Goal: Transaction & Acquisition: Purchase product/service

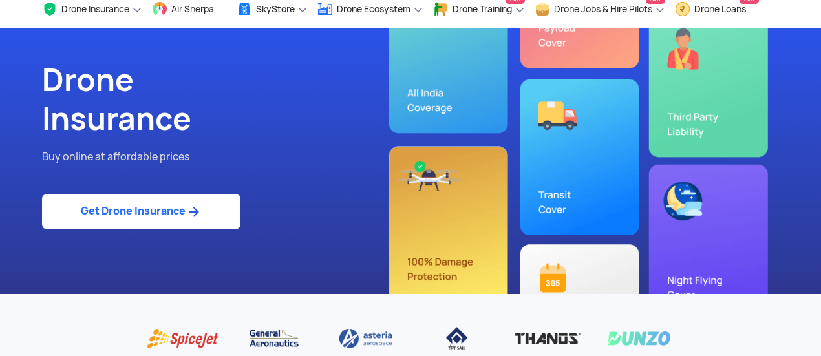
click at [196, 207] on img at bounding box center [193, 212] width 16 height 16
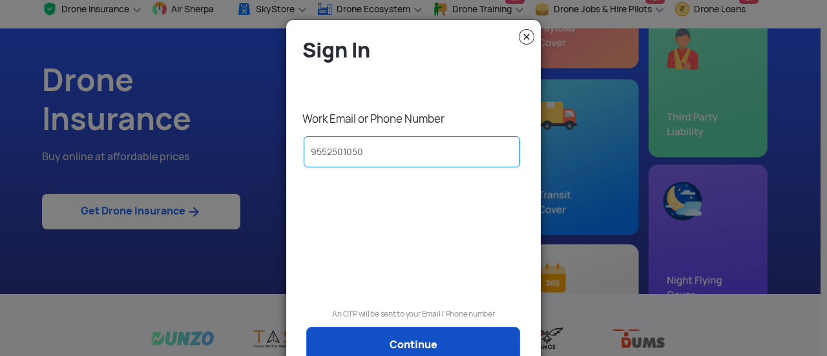
type input "9552501050"
click at [363, 346] on link "Continue" at bounding box center [413, 345] width 214 height 36
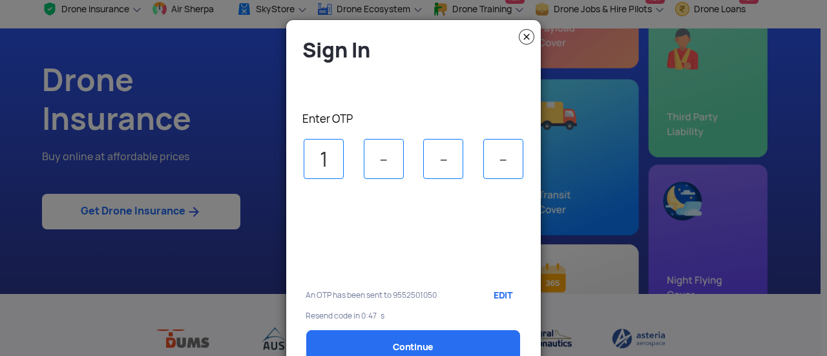
type input "1"
type input "3"
type input "8"
type input "1"
select select "1000000"
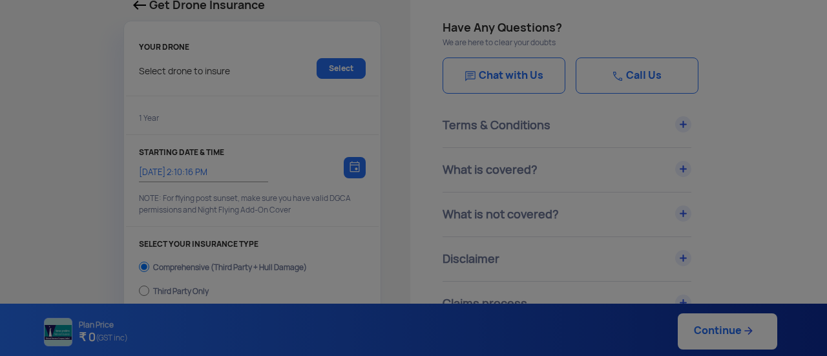
type input "[DATE] 2:20:00 PM"
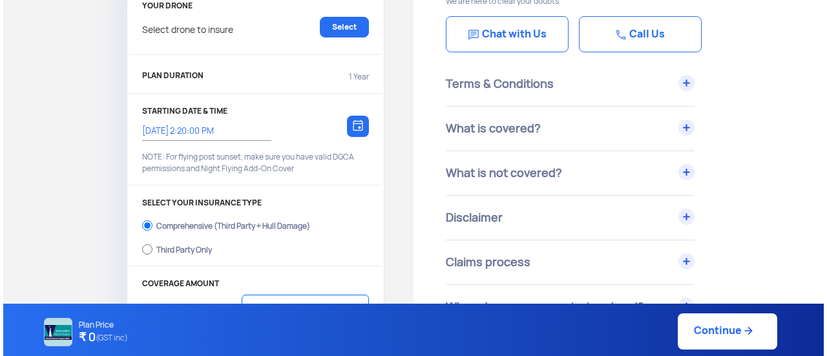
scroll to position [106, 0]
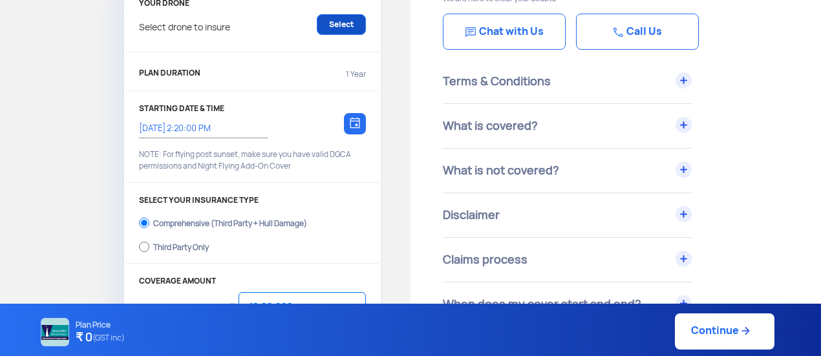
click at [348, 21] on link "Select" at bounding box center [341, 24] width 49 height 21
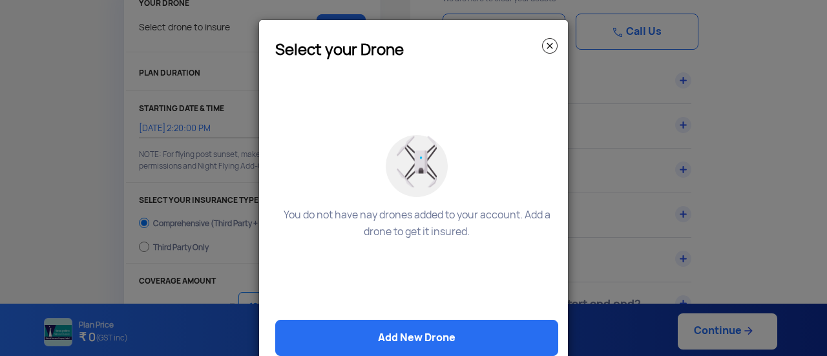
scroll to position [28, 0]
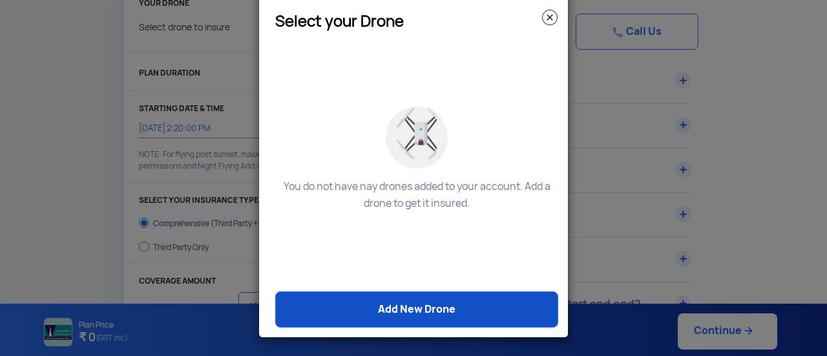
click at [407, 307] on link "Add New Drone" at bounding box center [416, 309] width 283 height 36
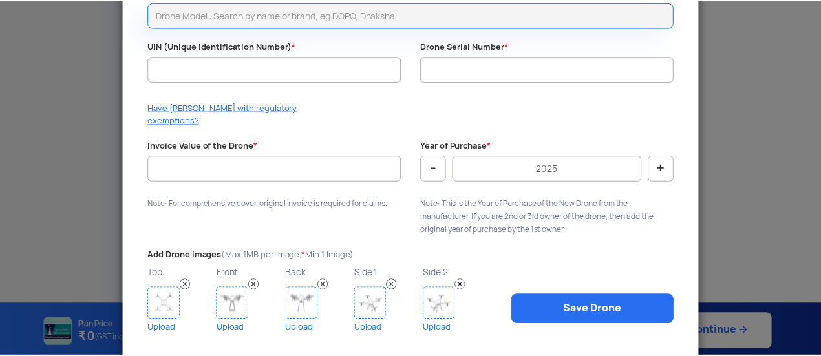
scroll to position [0, 0]
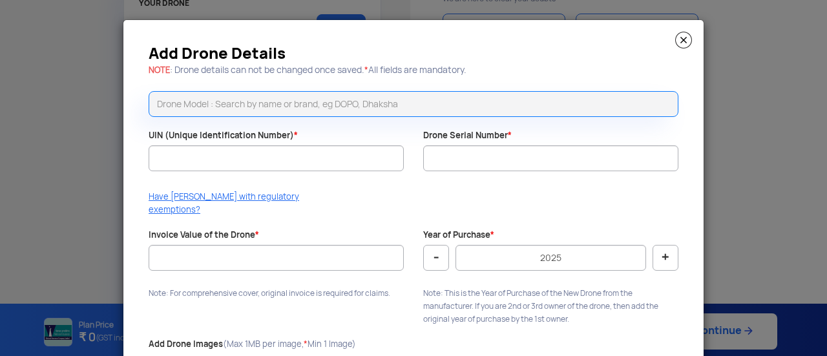
click at [680, 41] on img at bounding box center [683, 40] width 17 height 17
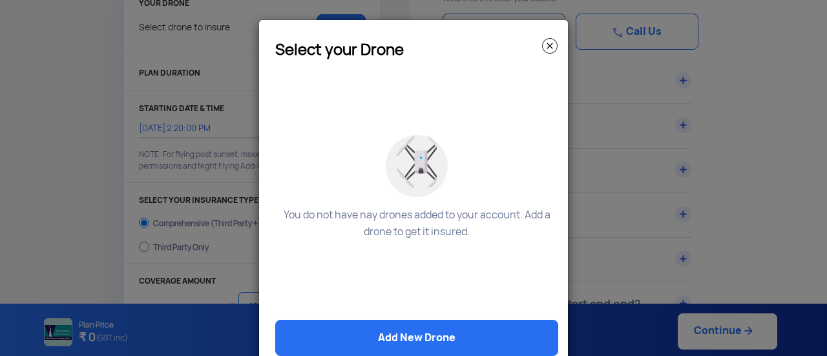
click at [544, 45] on img at bounding box center [550, 46] width 16 height 16
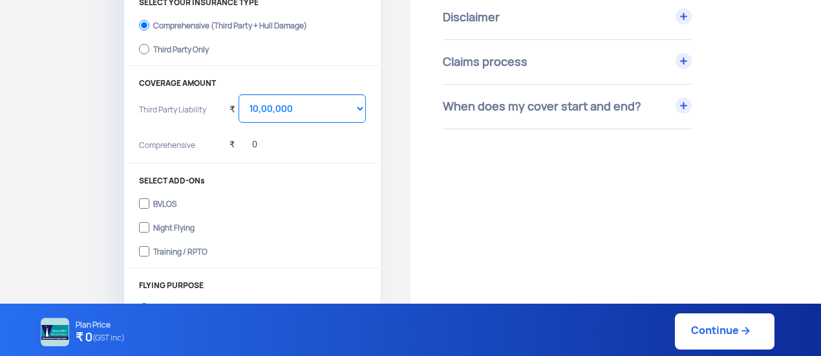
scroll to position [305, 0]
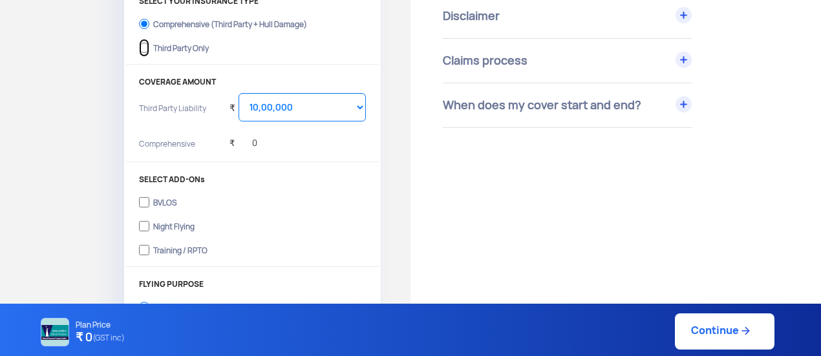
click at [145, 46] on input "Third Party Only" at bounding box center [144, 48] width 10 height 18
radio input "true"
select select "2000000"
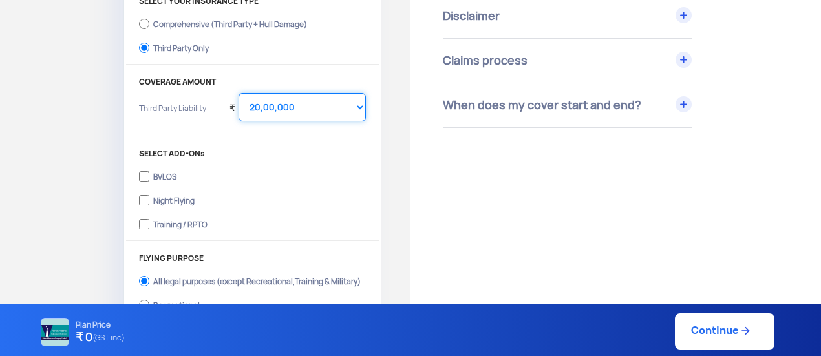
click at [347, 109] on select "Select Amount 20,00,000 25,00,000 30,00,000 35,00,000 40,00,000 45,00,000 50,00…" at bounding box center [301, 107] width 127 height 28
click at [238, 93] on select "Select Amount 20,00,000 25,00,000 30,00,000 35,00,000 40,00,000 45,00,000 50,00…" at bounding box center [301, 107] width 127 height 28
click at [384, 95] on div "Get Drone Insurance YOUR DRONE Select drone to insure Select PLAN DURATION 1 Ye…" at bounding box center [205, 67] width 410 height 640
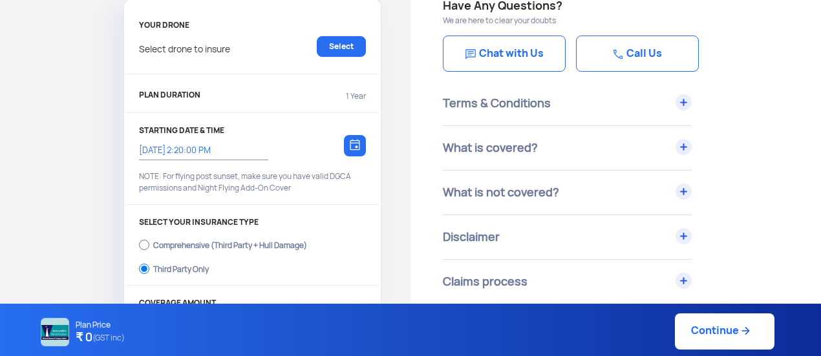
scroll to position [110, 0]
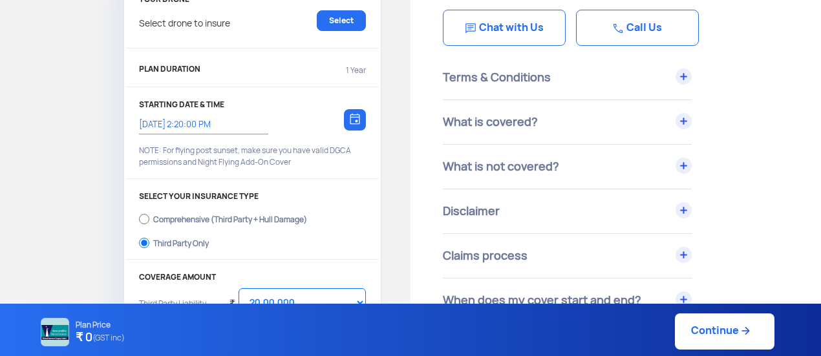
click at [340, 67] on div "PLAN DURATION 1 Year" at bounding box center [252, 71] width 227 height 21
click at [357, 67] on p "1 Year" at bounding box center [356, 71] width 20 height 12
click at [406, 156] on div "Get Drone Insurance YOUR DRONE Select drone to insure Select PLAN DURATION 1 Ye…" at bounding box center [205, 262] width 410 height 640
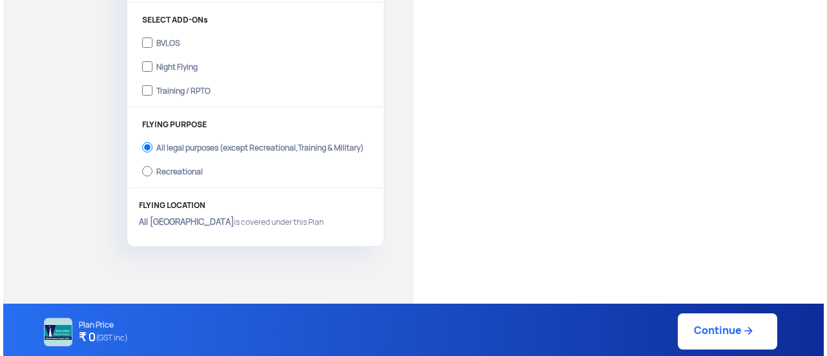
scroll to position [441, 0]
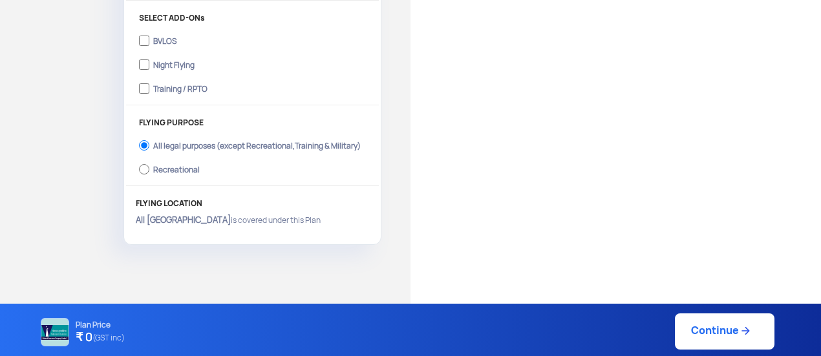
click at [739, 335] on img at bounding box center [745, 330] width 13 height 13
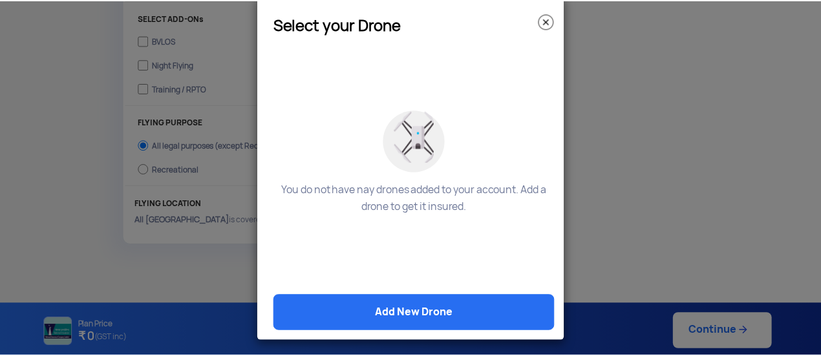
scroll to position [0, 0]
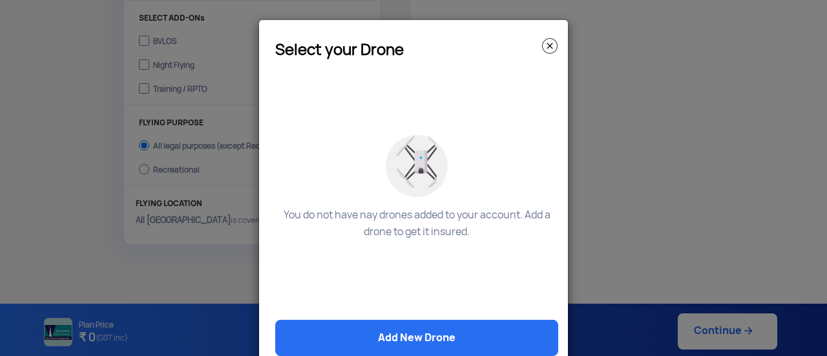
click at [543, 46] on img at bounding box center [550, 46] width 16 height 16
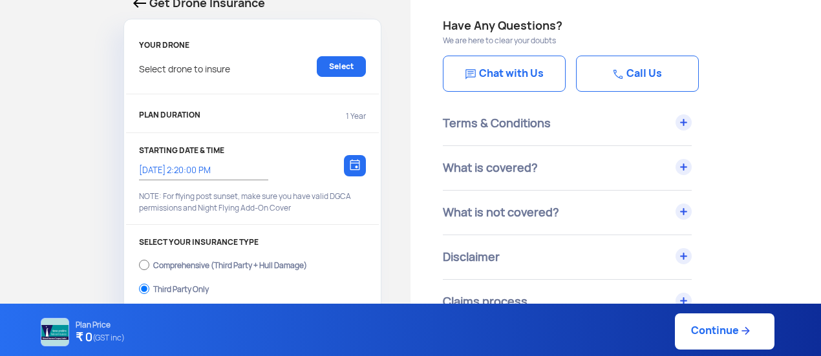
scroll to position [72, 0]
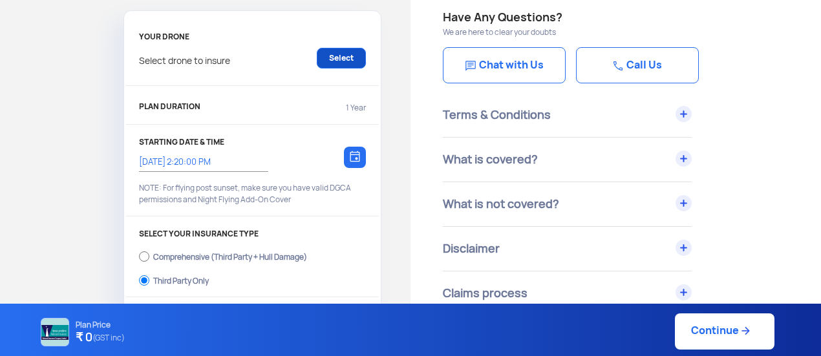
click at [345, 52] on link "Select" at bounding box center [341, 58] width 49 height 21
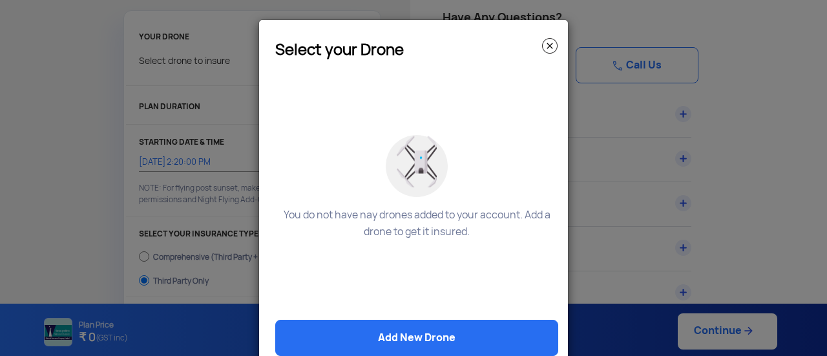
click at [548, 38] on img at bounding box center [550, 46] width 16 height 16
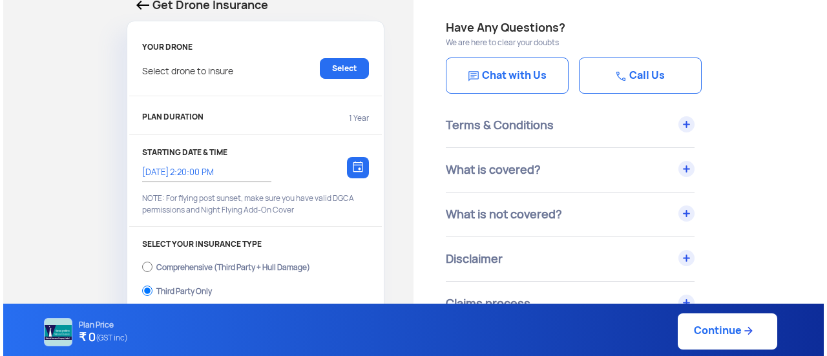
scroll to position [0, 0]
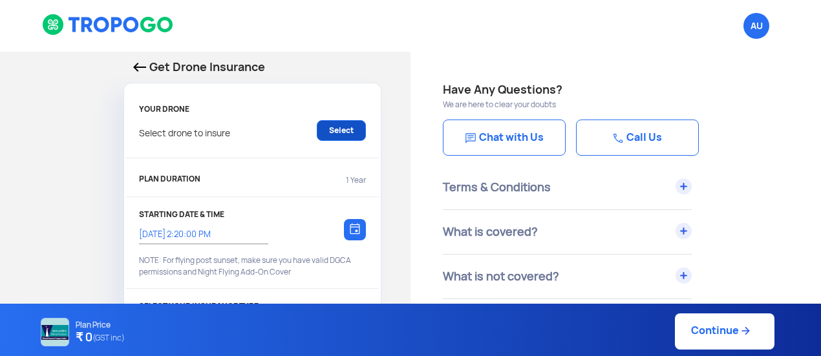
click at [322, 131] on link "Select" at bounding box center [341, 130] width 49 height 21
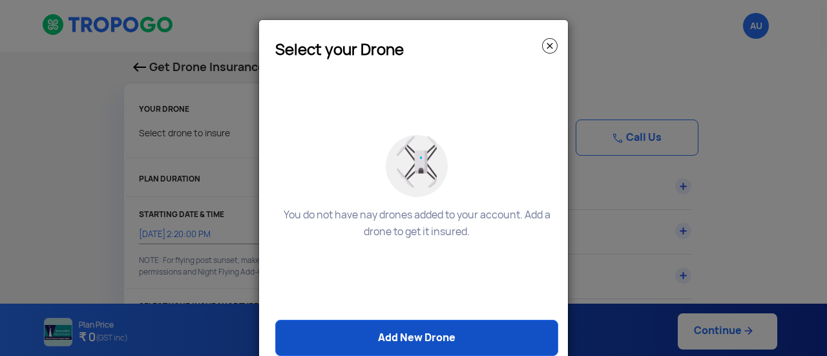
click at [405, 336] on link "Add New Drone" at bounding box center [416, 338] width 283 height 36
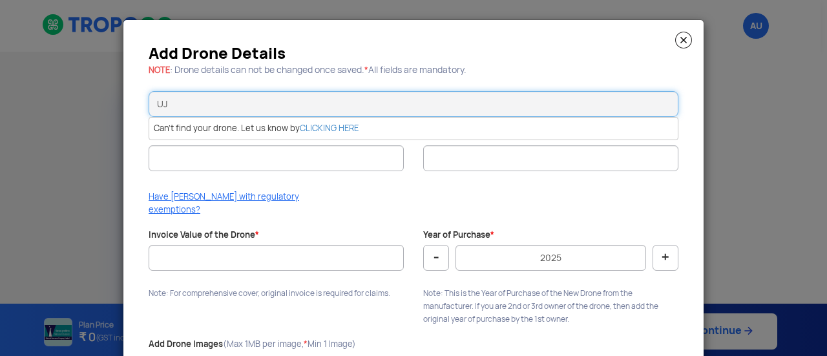
type input "U"
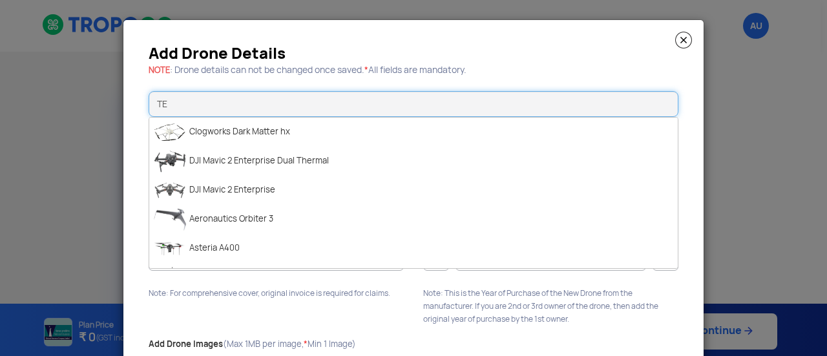
type input "T"
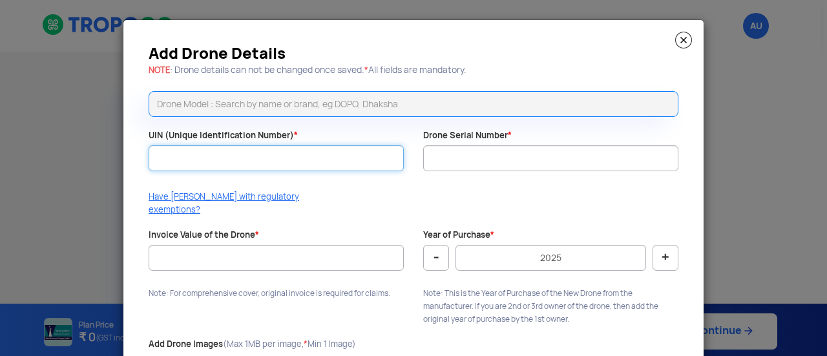
click at [353, 157] on input "UIN (Unique Identification Number) *" at bounding box center [276, 158] width 255 height 26
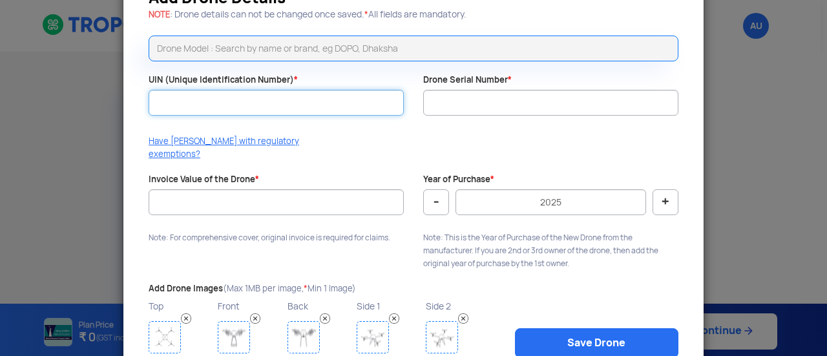
scroll to position [97, 0]
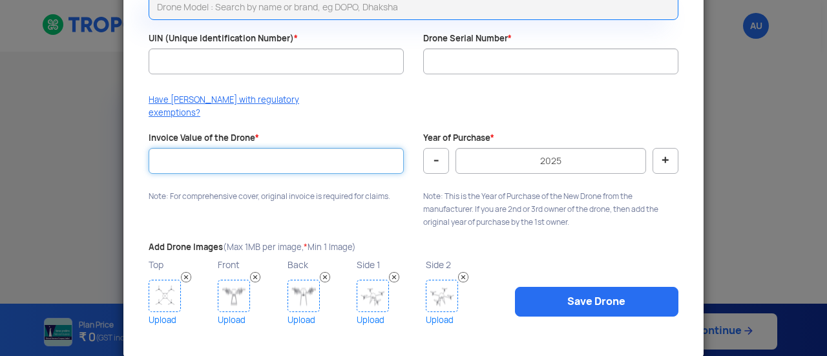
click at [353, 157] on input "Invoice Value of the Drone *" at bounding box center [276, 161] width 255 height 26
type input "985000"
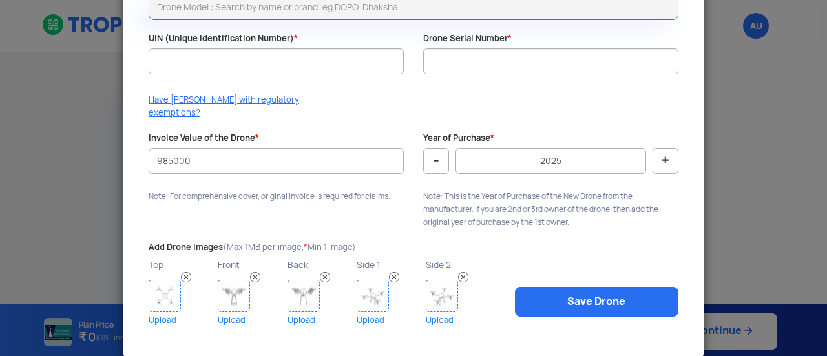
click at [416, 165] on div "Year of Purchase * - 2025 + Note: This is the Year of Purchase of the New Drone…" at bounding box center [551, 183] width 275 height 103
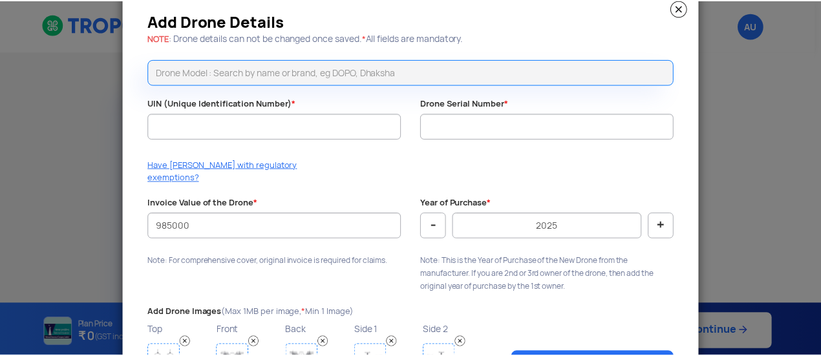
scroll to position [0, 0]
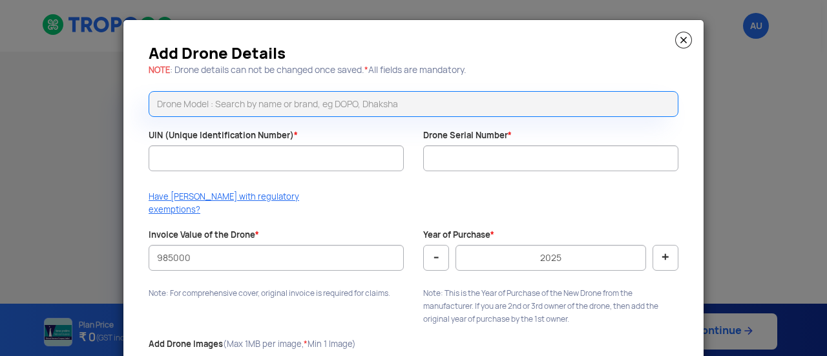
click at [683, 37] on img at bounding box center [683, 40] width 17 height 17
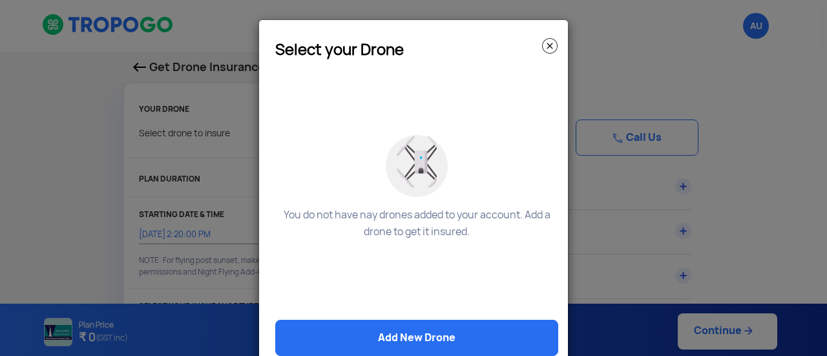
click at [545, 48] on img at bounding box center [550, 46] width 16 height 16
